Goal: Task Accomplishment & Management: Manage account settings

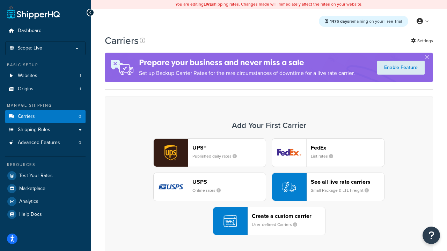
click at [269, 188] on div "UPS® Published daily rates FedEx List rates USPS Online rates See all live rate…" at bounding box center [269, 187] width 314 height 97
click at [348, 148] on header "FedEx" at bounding box center [347, 148] width 73 height 7
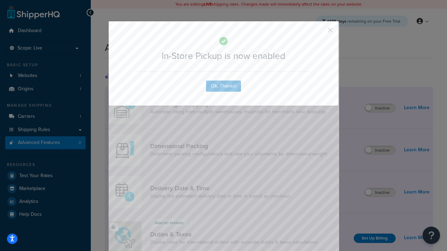
scroll to position [227, 0]
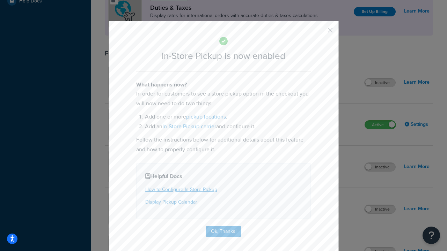
click at [320, 32] on button "button" at bounding box center [320, 33] width 2 height 2
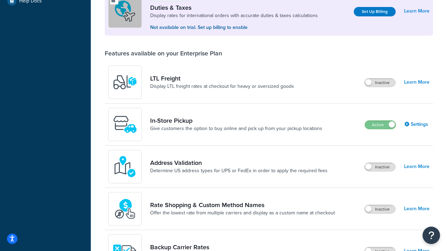
scroll to position [214, 0]
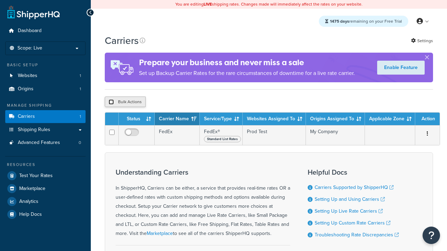
click at [111, 103] on input "checkbox" at bounding box center [111, 102] width 5 height 5
checkbox input "true"
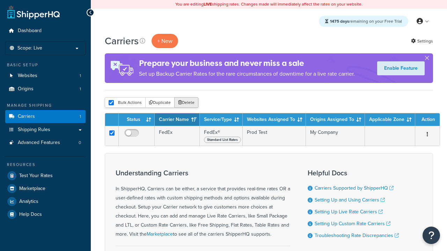
click at [188, 103] on button "Delete" at bounding box center [186, 102] width 24 height 10
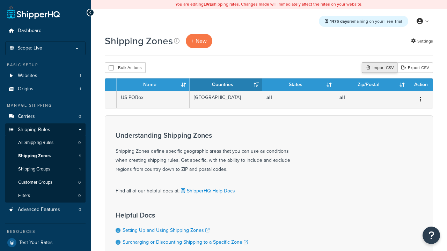
click at [379, 68] on div "Import CSV" at bounding box center [380, 68] width 36 height 10
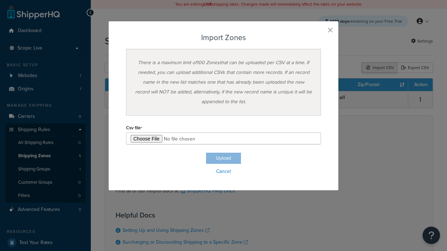
type input "C:\fakepath\importZonesFailure.csv"
click at [224, 159] on button "Upload" at bounding box center [223, 158] width 35 height 11
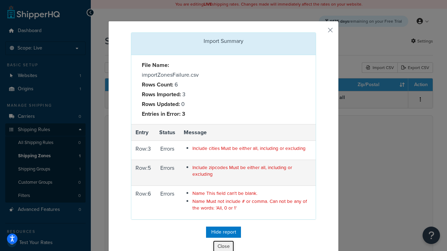
click at [224, 246] on button "Close" at bounding box center [223, 247] width 21 height 12
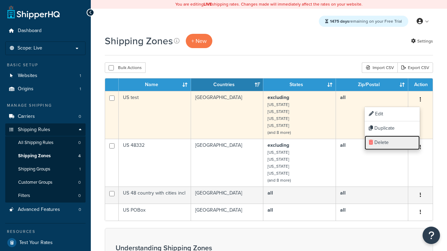
click at [392, 143] on link "Delete" at bounding box center [392, 143] width 55 height 14
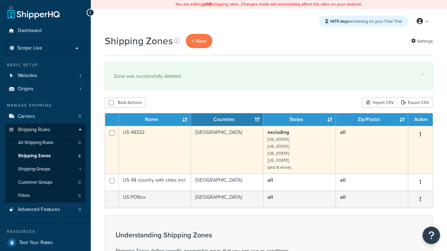
click at [420, 136] on icon "button" at bounding box center [420, 134] width 1 height 5
click at [0, 0] on link "Delete" at bounding box center [0, 0] width 0 height 0
